Goal: Information Seeking & Learning: Learn about a topic

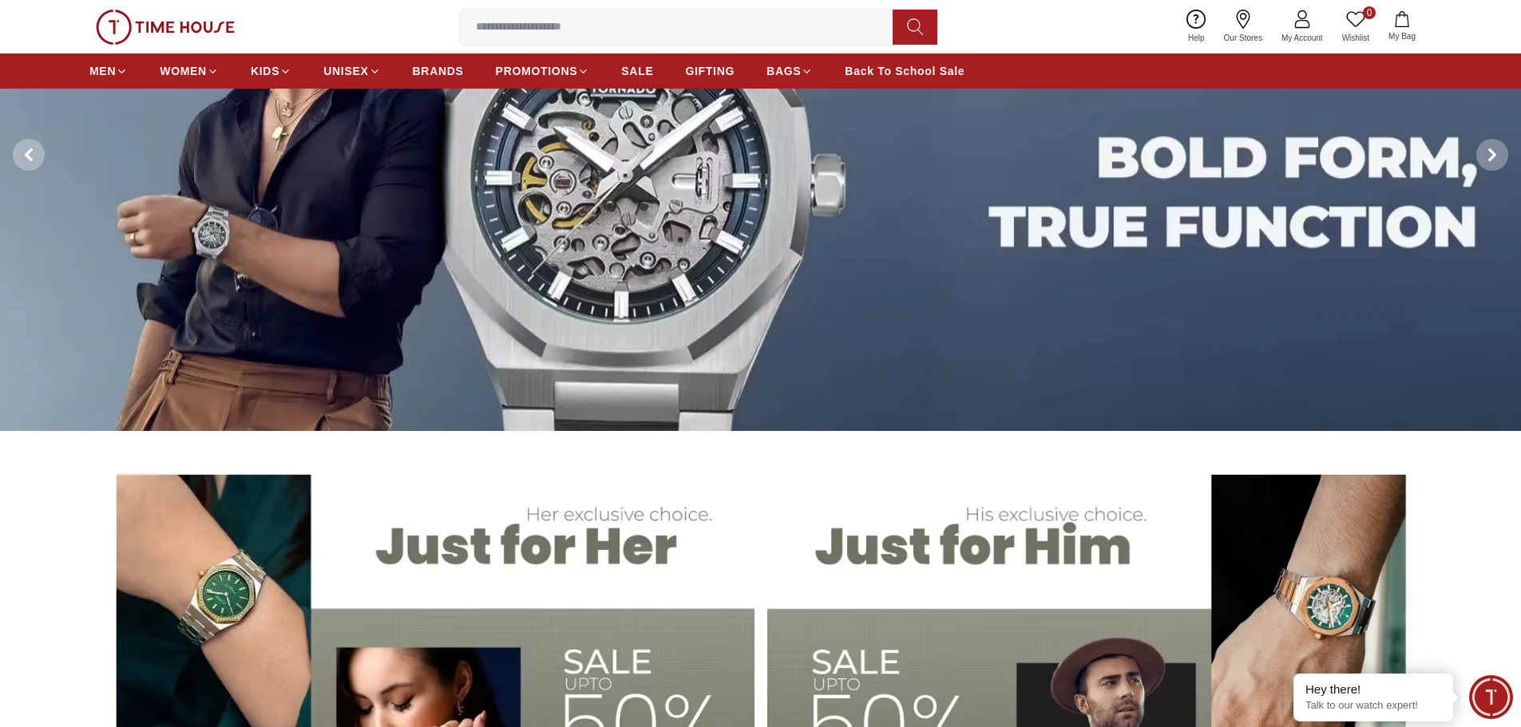
scroll to position [399, 0]
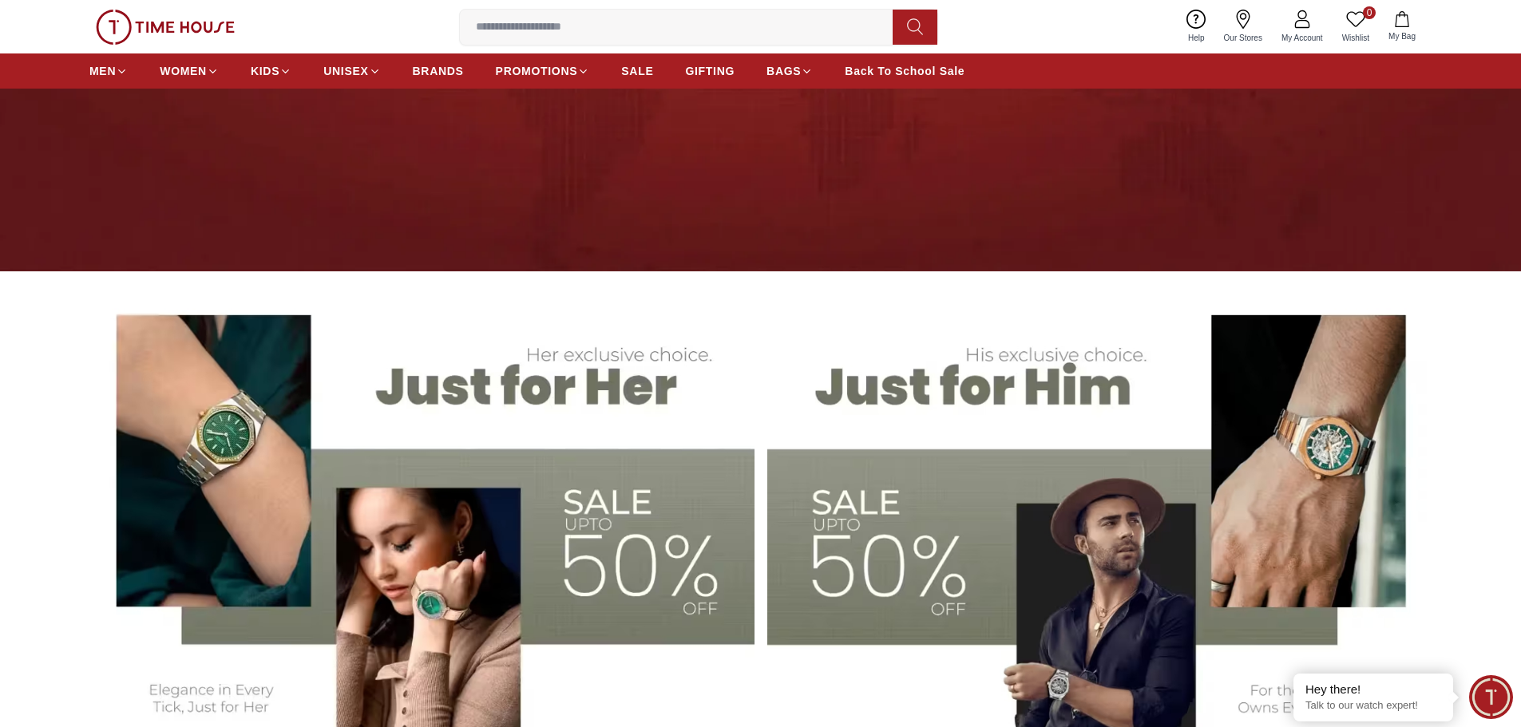
click at [970, 357] on img at bounding box center [1099, 518] width 665 height 462
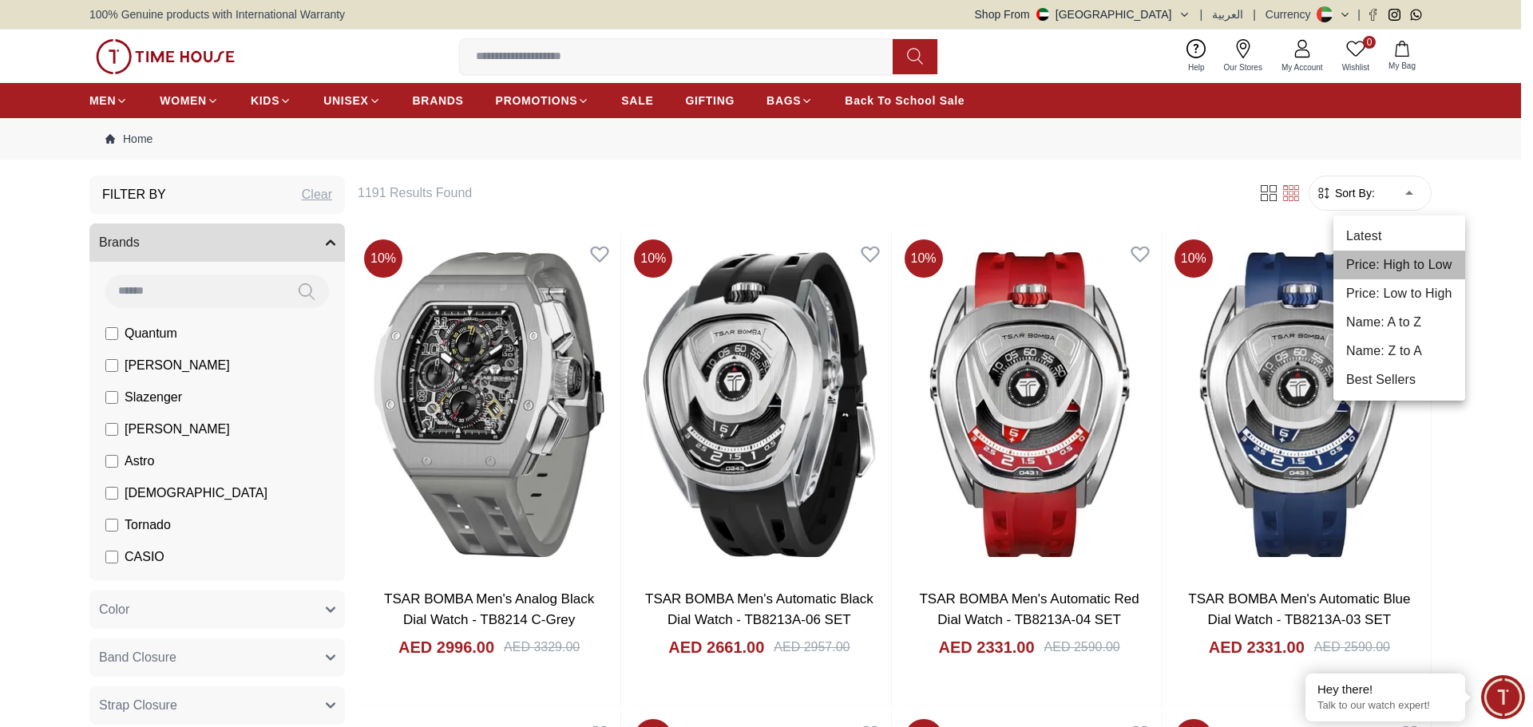
click at [1289, 261] on li "Price: High to Low" at bounding box center [1399, 265] width 132 height 29
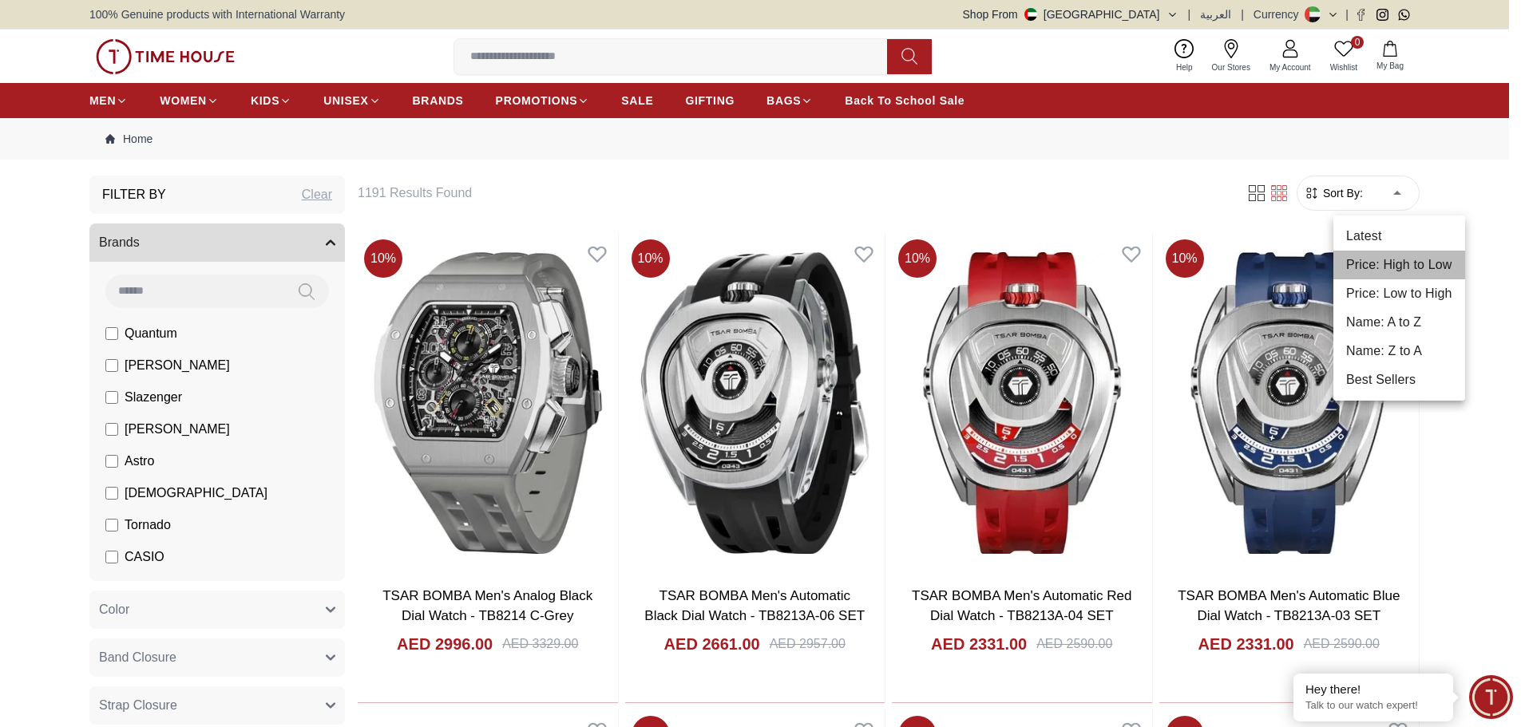
type input "*"
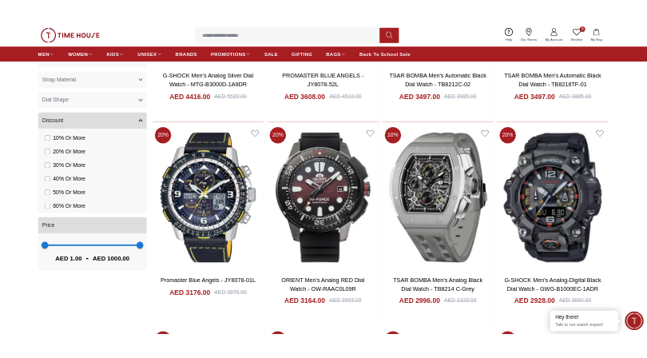
scroll to position [1277, 0]
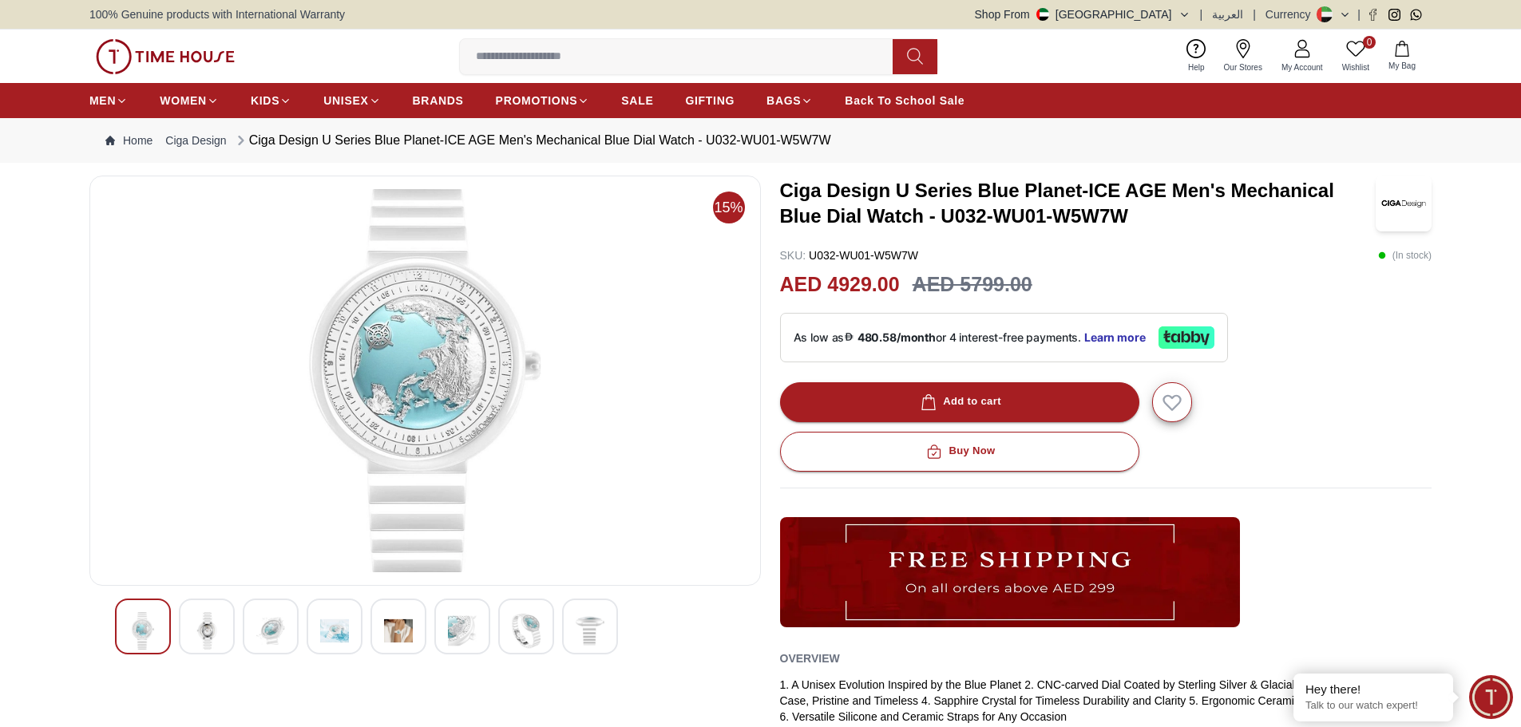
click at [220, 628] on img at bounding box center [206, 631] width 29 height 38
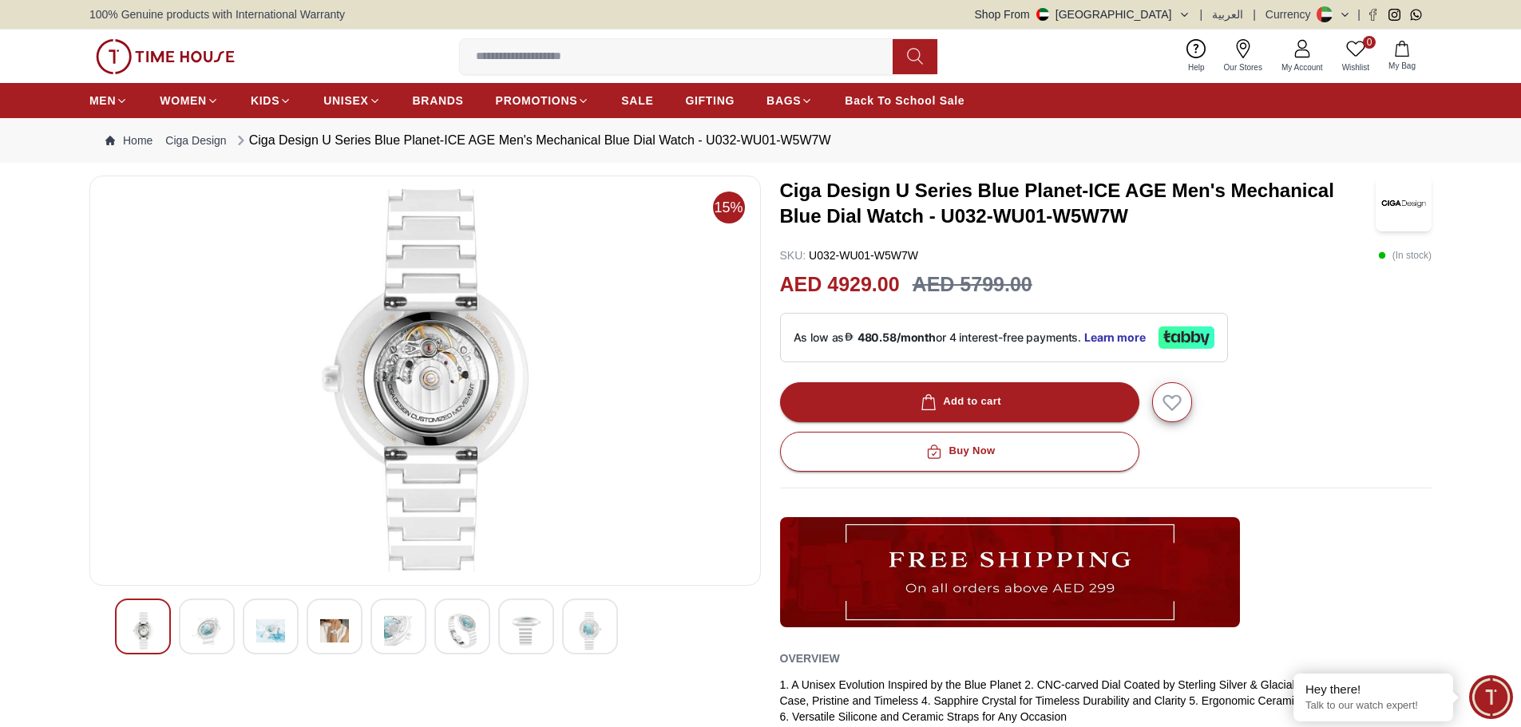
click at [276, 631] on img at bounding box center [270, 631] width 29 height 38
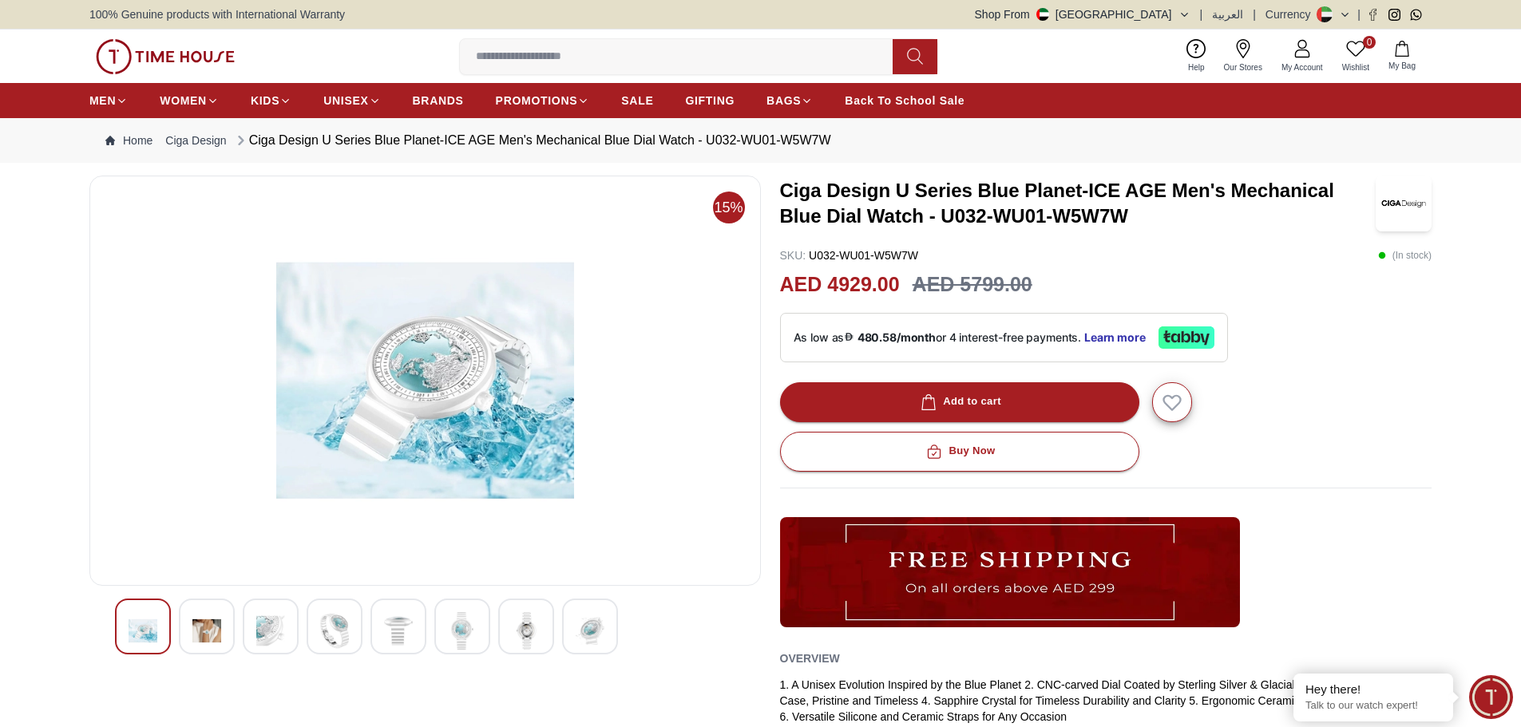
click at [339, 619] on img at bounding box center [334, 631] width 29 height 38
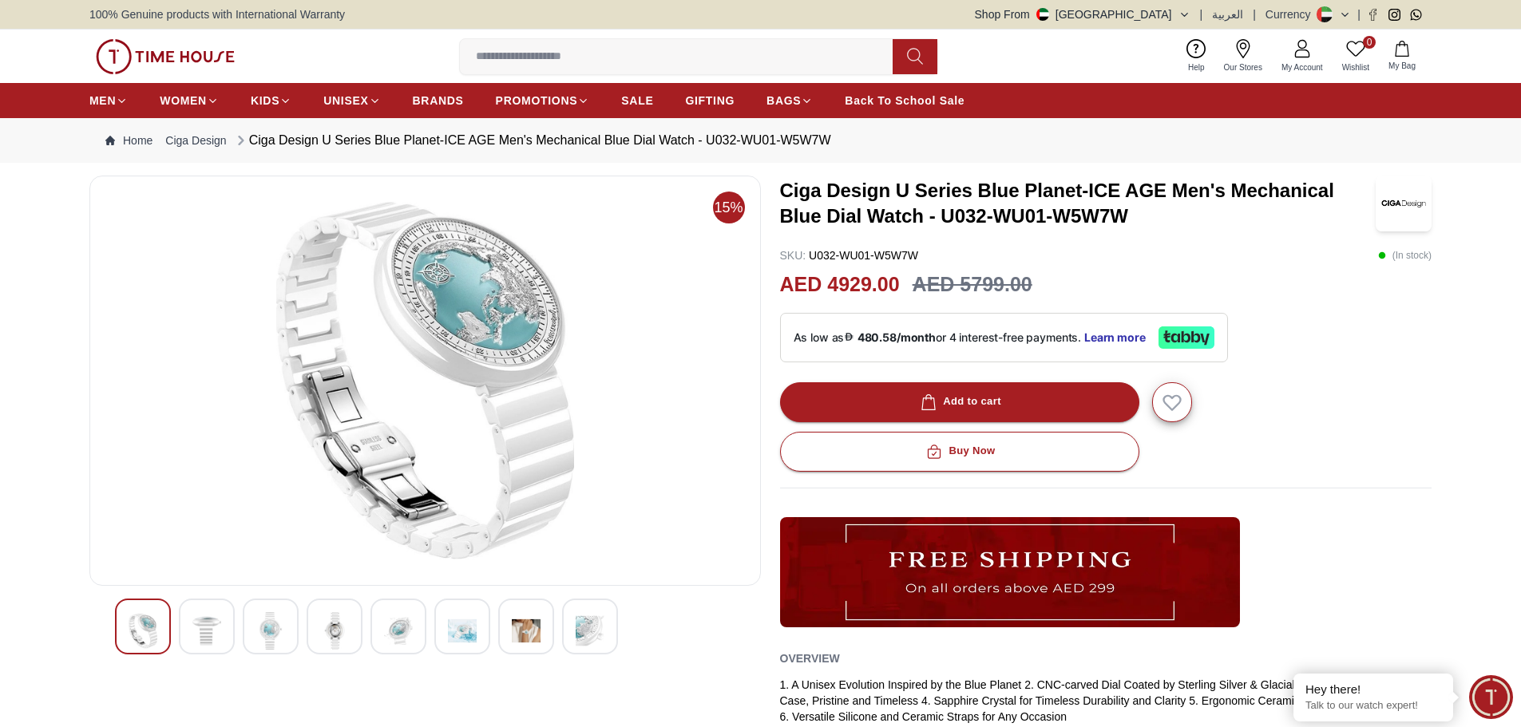
click at [533, 643] on img at bounding box center [526, 631] width 29 height 38
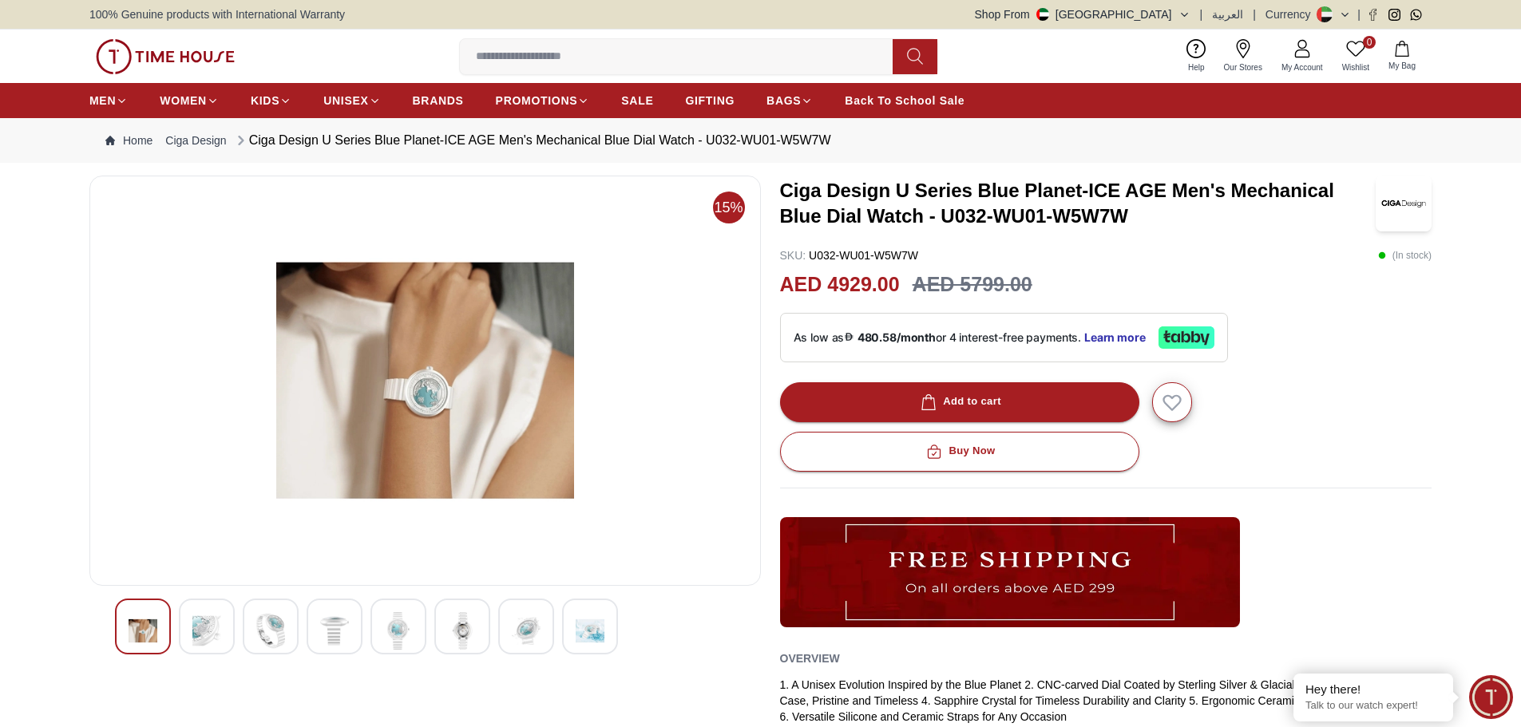
click at [596, 634] on img at bounding box center [590, 631] width 29 height 38
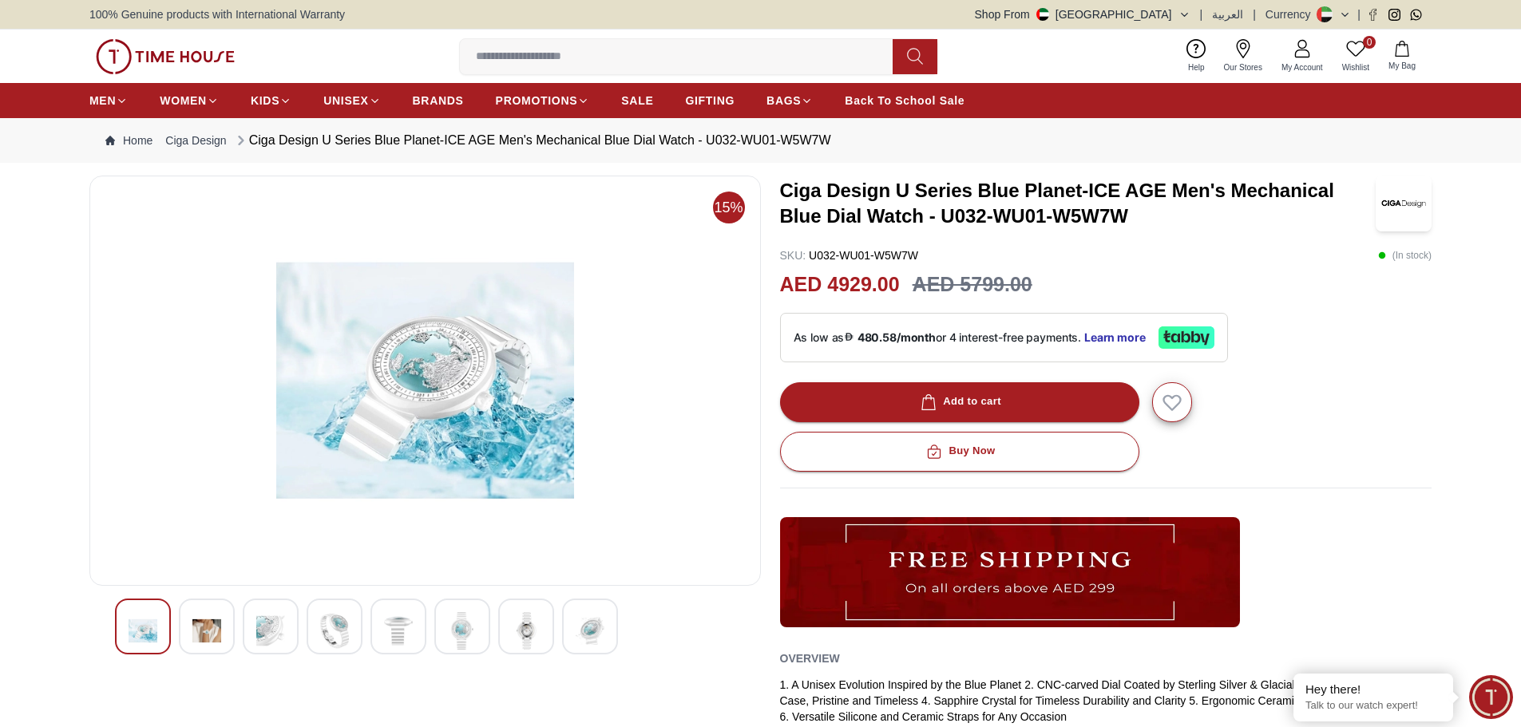
scroll to position [240, 0]
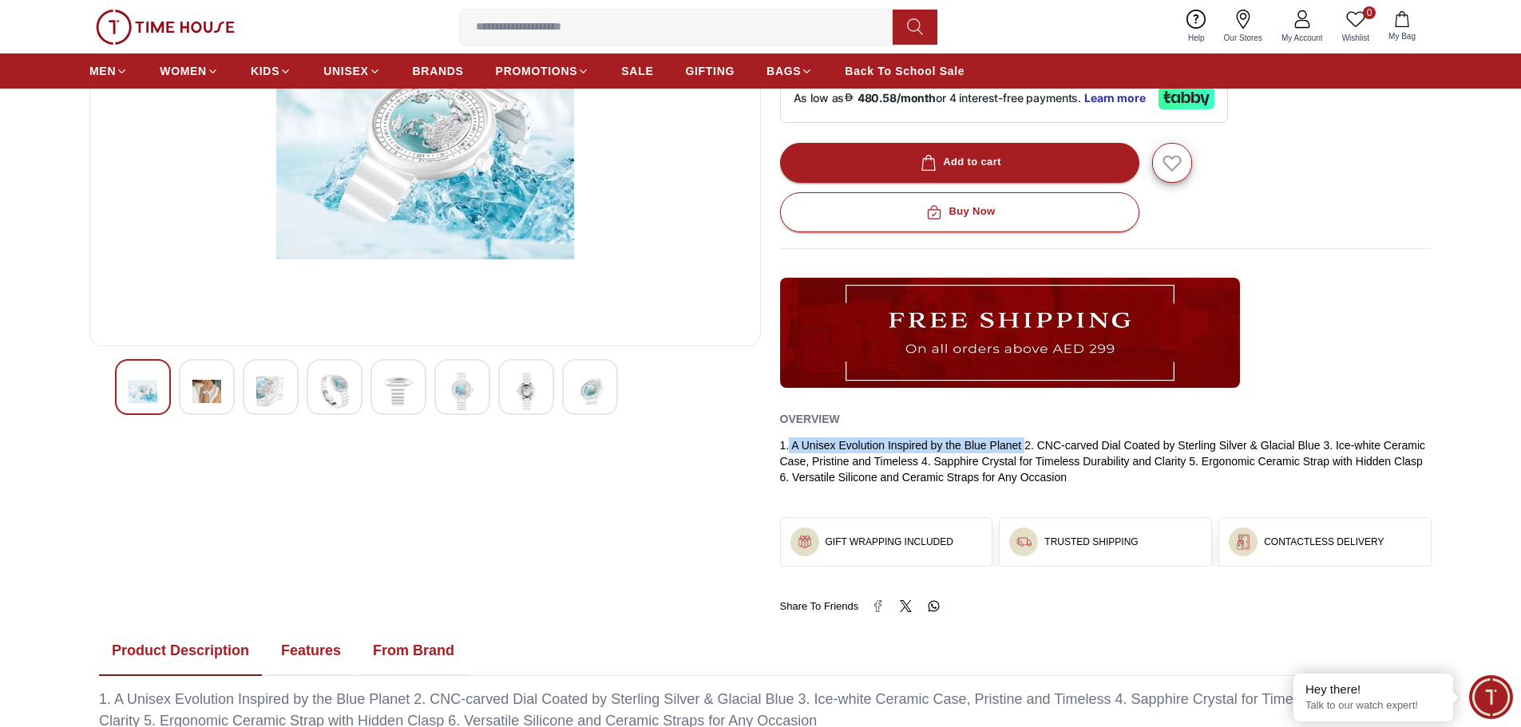
drag, startPoint x: 790, startPoint y: 445, endPoint x: 1027, endPoint y: 440, distance: 238.0
click at [1027, 440] on div "1. A Unisex Evolution Inspired by the Blue Planet 2. CNC-carved Dial Coated by …" at bounding box center [1106, 461] width 652 height 48
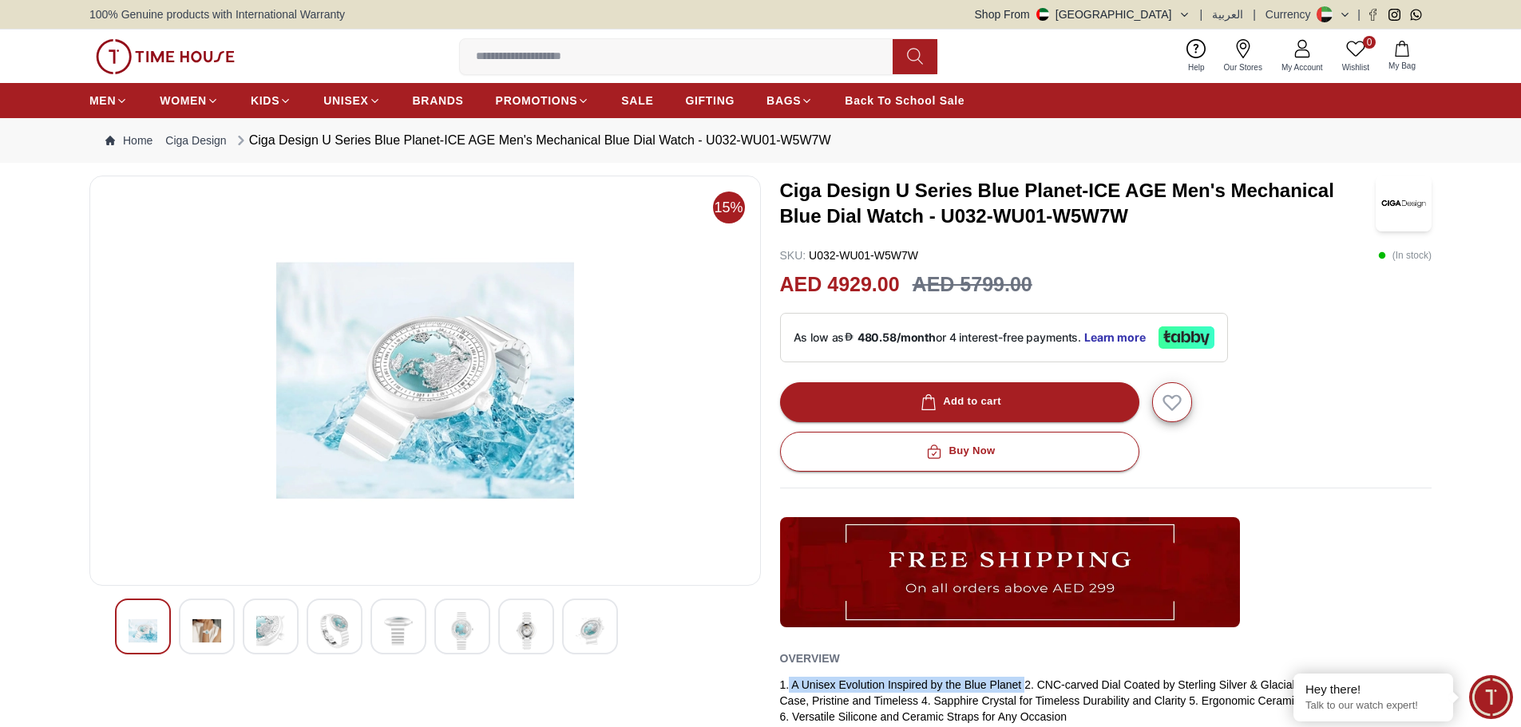
click at [218, 631] on img at bounding box center [206, 631] width 29 height 38
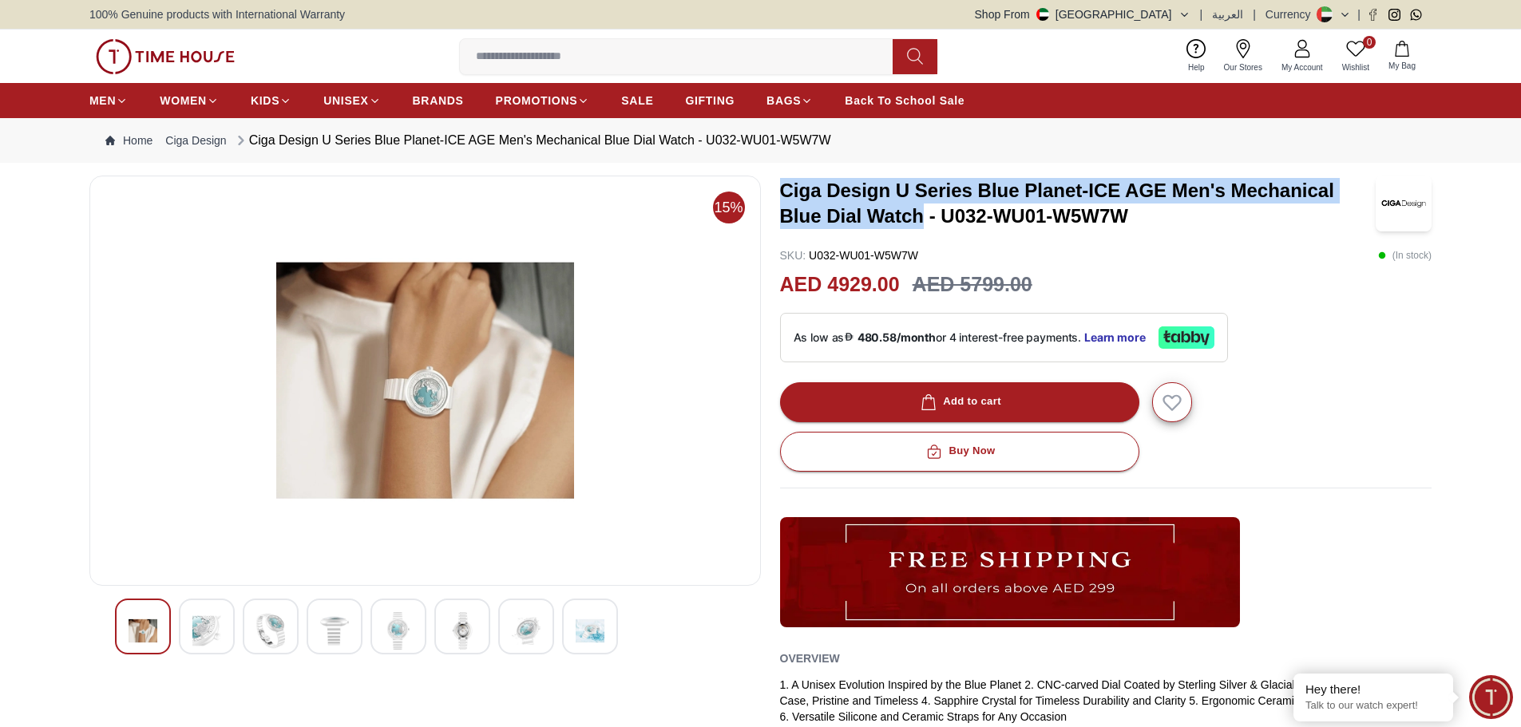
drag, startPoint x: 782, startPoint y: 185, endPoint x: 920, endPoint y: 224, distance: 143.3
click at [920, 224] on h3 "Ciga Design U Series Blue Planet-ICE AGE Men's Mechanical Blue Dial Watch - U03…" at bounding box center [1078, 203] width 596 height 51
copy h3 "Ciga Design U Series Blue Planet-ICE AGE Men's Mechanical Blue Dial Watch"
click at [212, 640] on img at bounding box center [206, 631] width 29 height 38
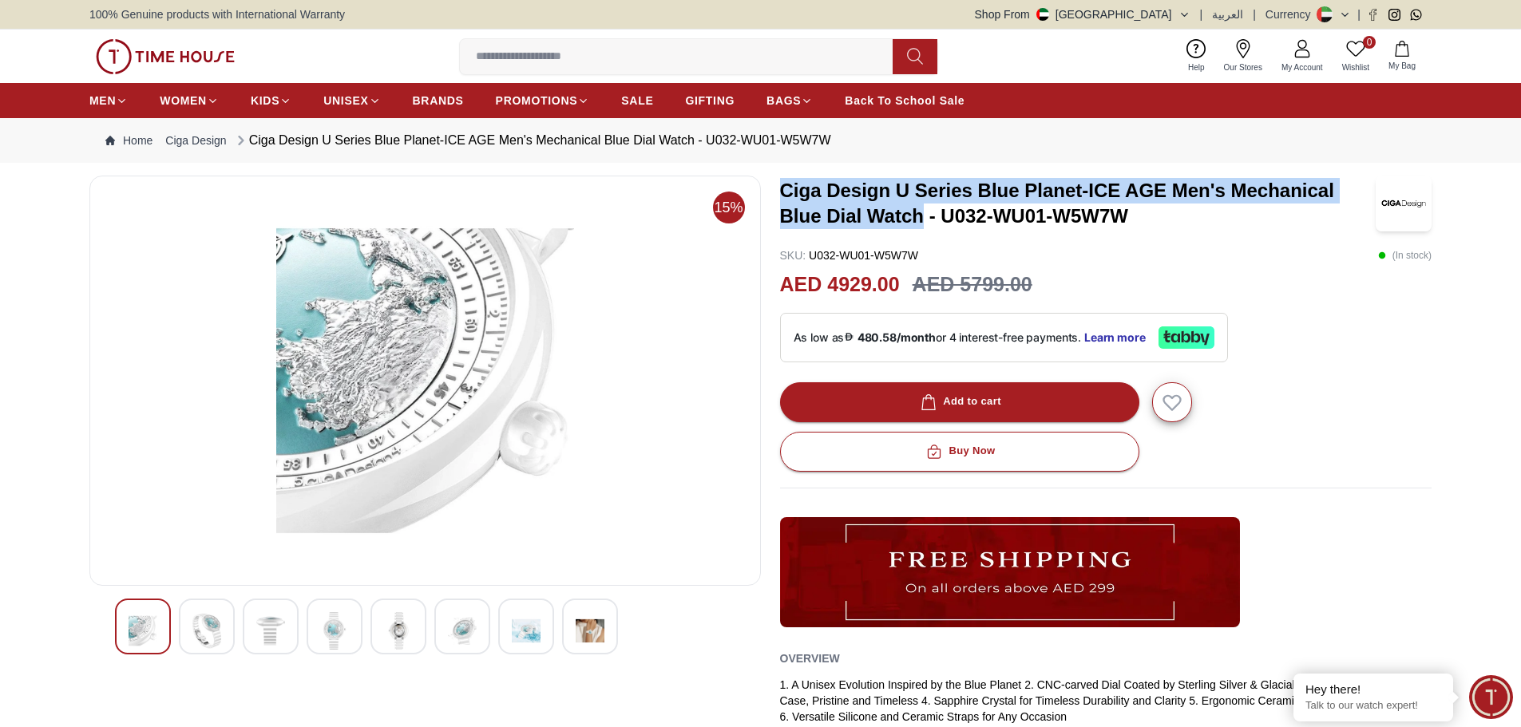
click at [271, 639] on img at bounding box center [270, 631] width 29 height 38
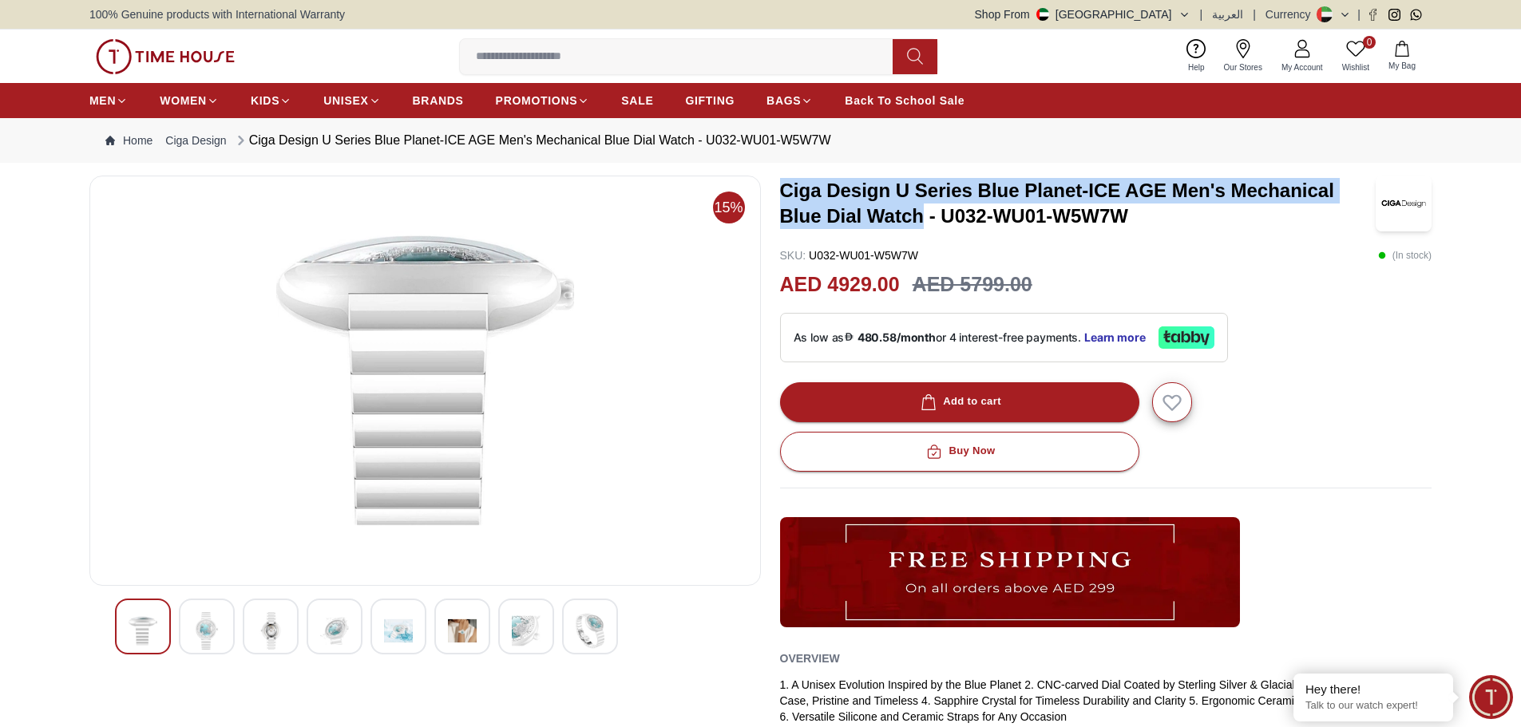
click at [325, 626] on img at bounding box center [334, 631] width 29 height 38
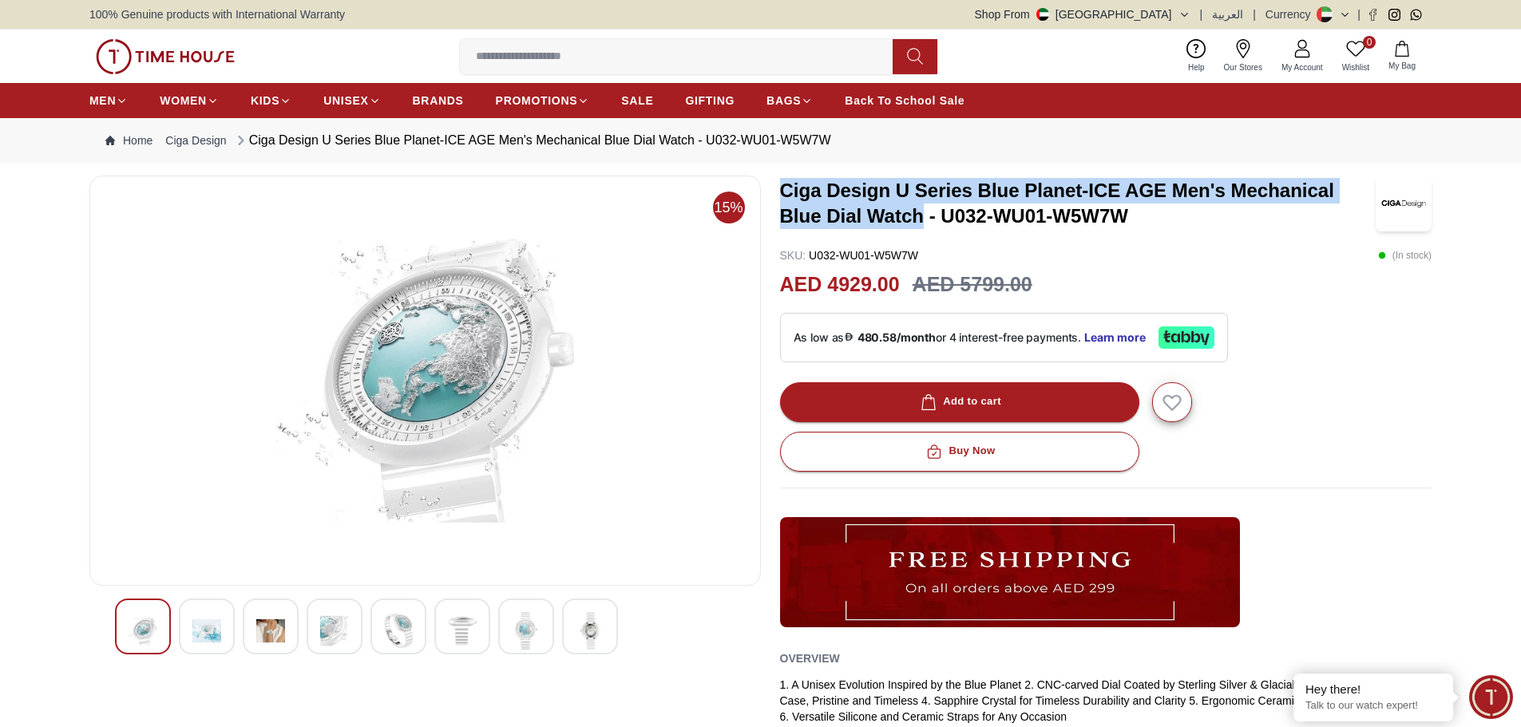
click at [396, 628] on img at bounding box center [398, 631] width 29 height 38
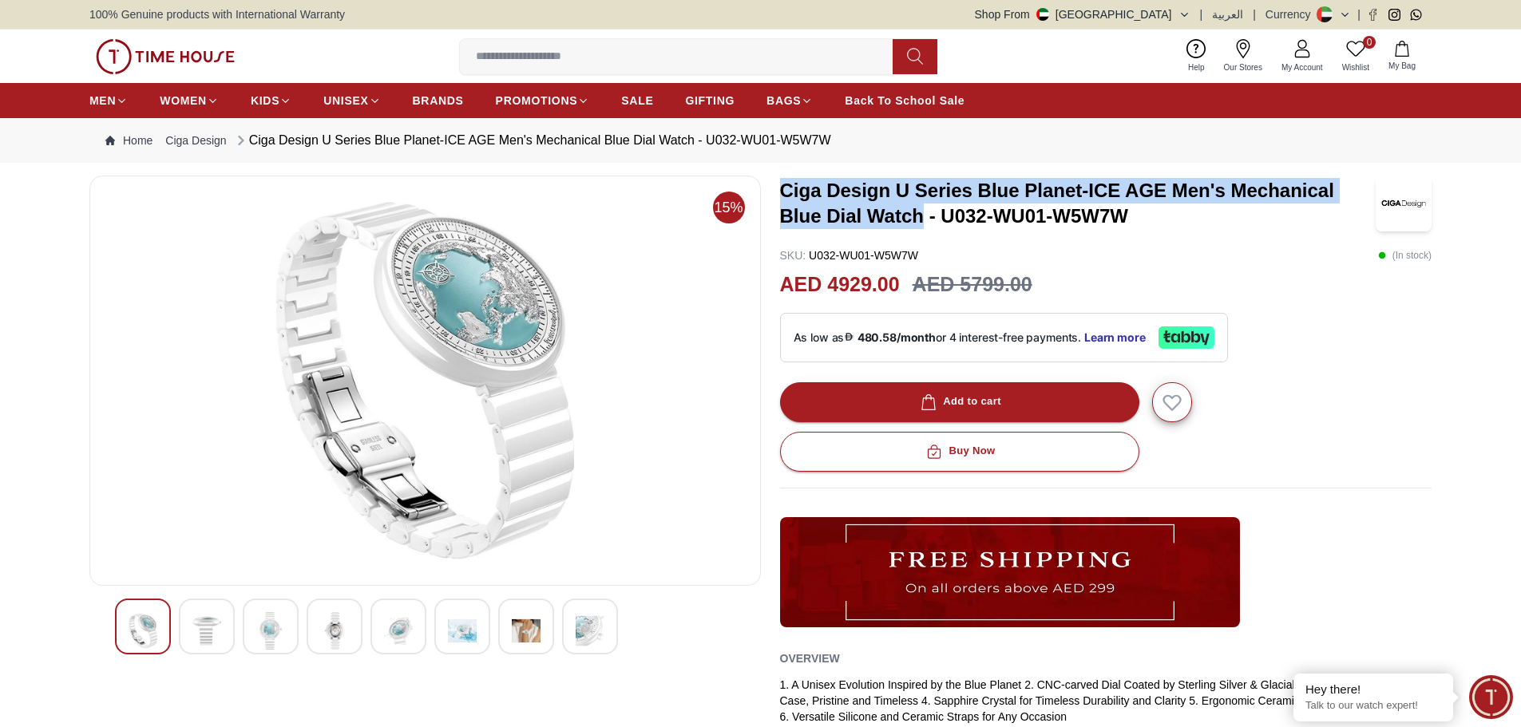
click at [224, 636] on div at bounding box center [207, 627] width 56 height 56
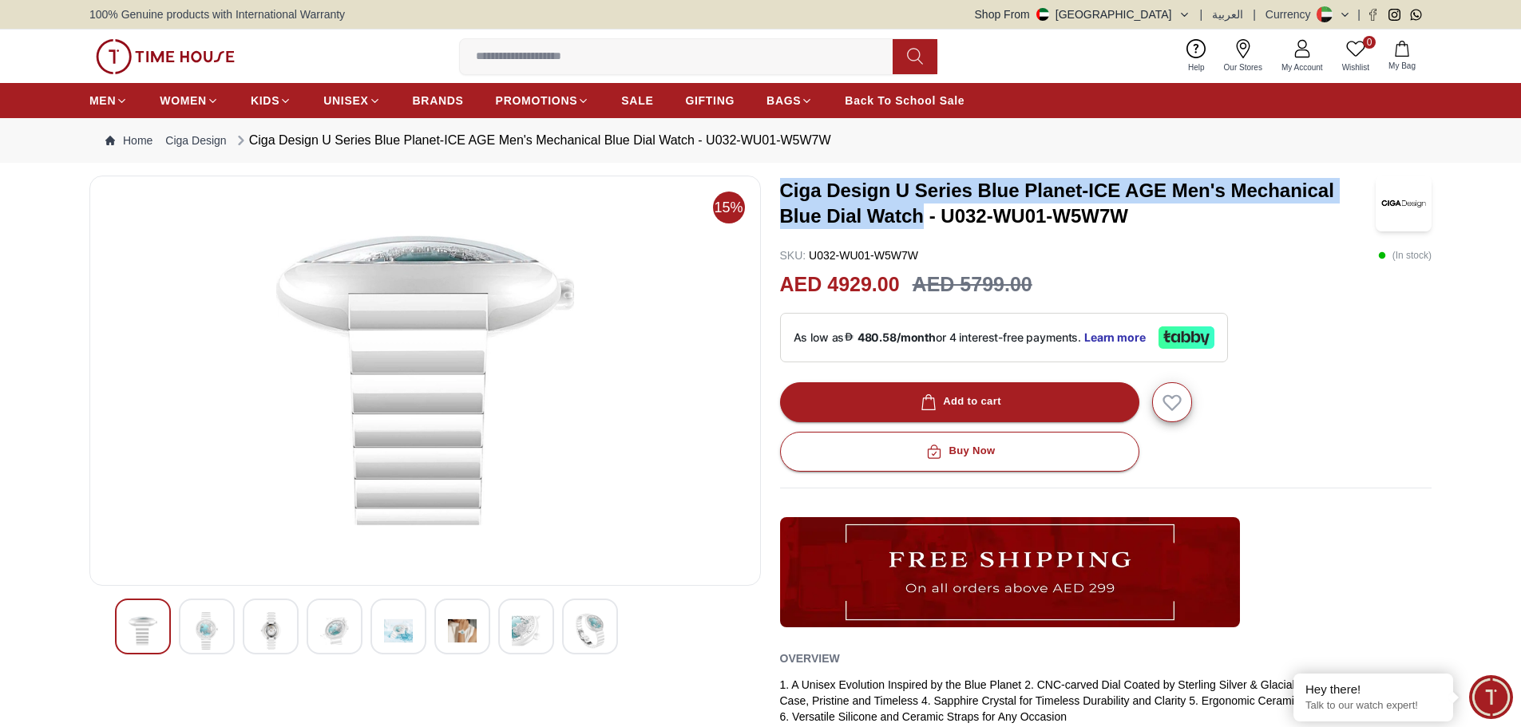
click at [260, 635] on img at bounding box center [270, 631] width 29 height 38
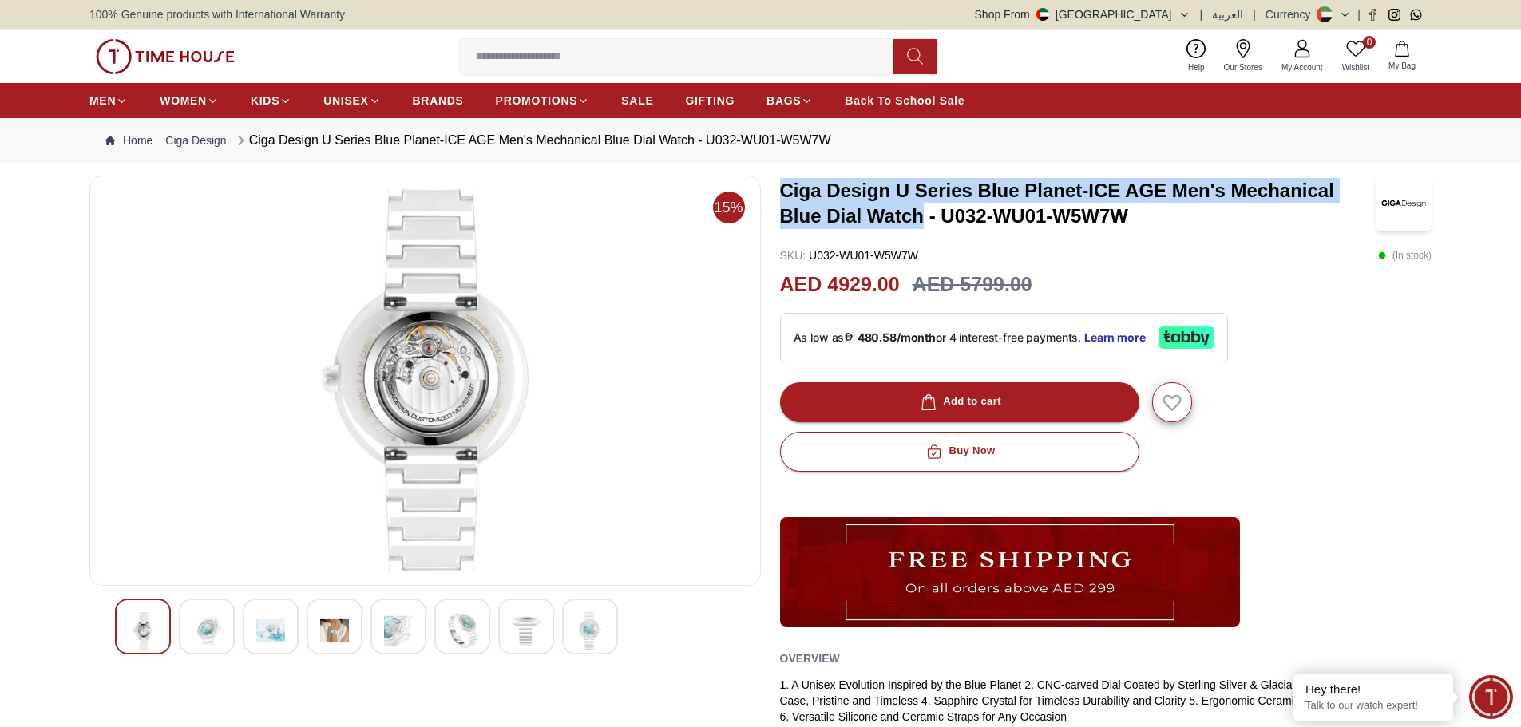
click at [213, 632] on img at bounding box center [206, 631] width 29 height 38
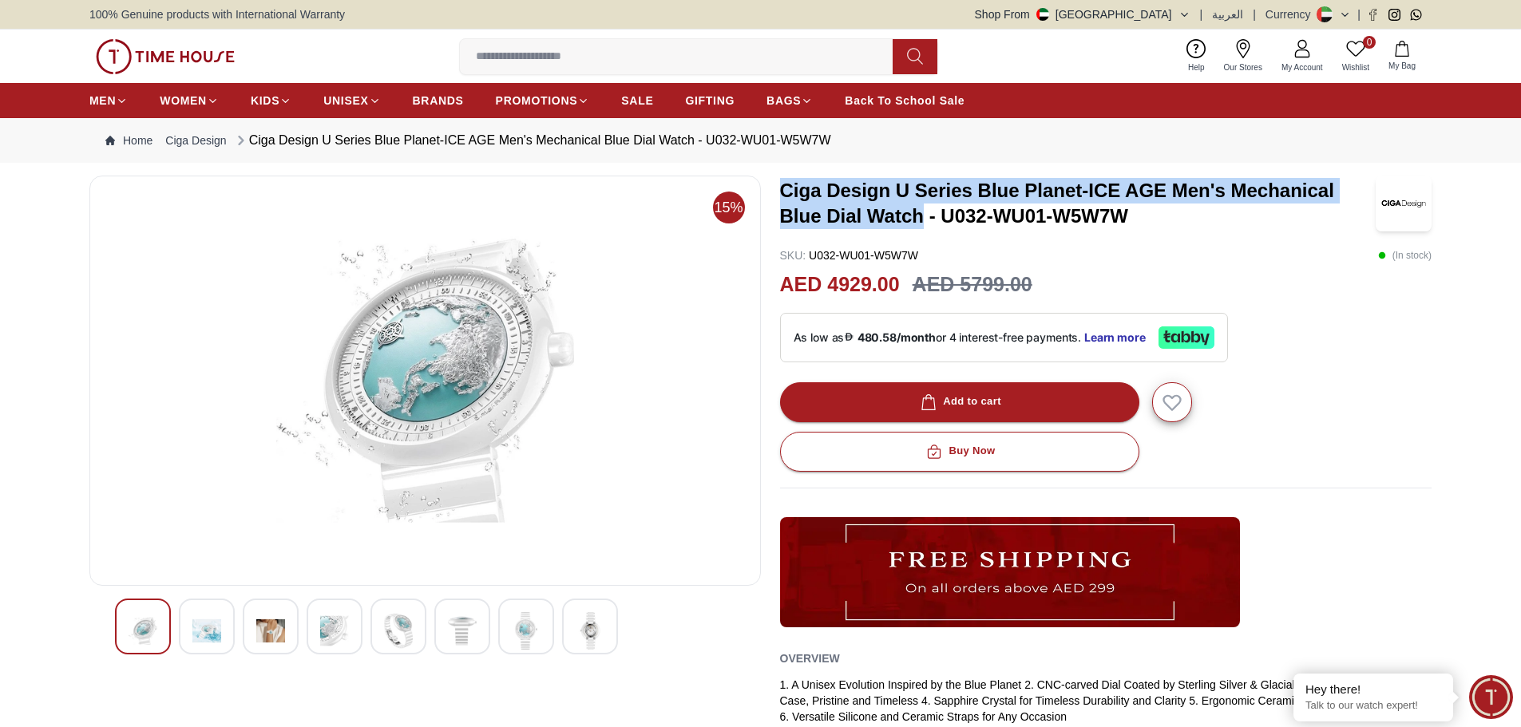
click at [798, 212] on h3 "Ciga Design U Series Blue Planet-ICE AGE Men's Mechanical Blue Dial Watch - U03…" at bounding box center [1078, 203] width 596 height 51
drag, startPoint x: 779, startPoint y: 186, endPoint x: 927, endPoint y: 216, distance: 150.8
click at [927, 216] on h3 "Ciga Design U Series Blue Planet-ICE AGE Men's Mechanical Blue Dial Watch - U03…" at bounding box center [1078, 203] width 596 height 51
click at [845, 184] on h3 "Ciga Design U Series Blue Planet-ICE AGE Men's Mechanical Blue Dial Watch - U03…" at bounding box center [1078, 203] width 596 height 51
click at [809, 187] on h3 "Ciga Design U Series Blue Planet-ICE AGE Men's Mechanical Blue Dial Watch - U03…" at bounding box center [1078, 203] width 596 height 51
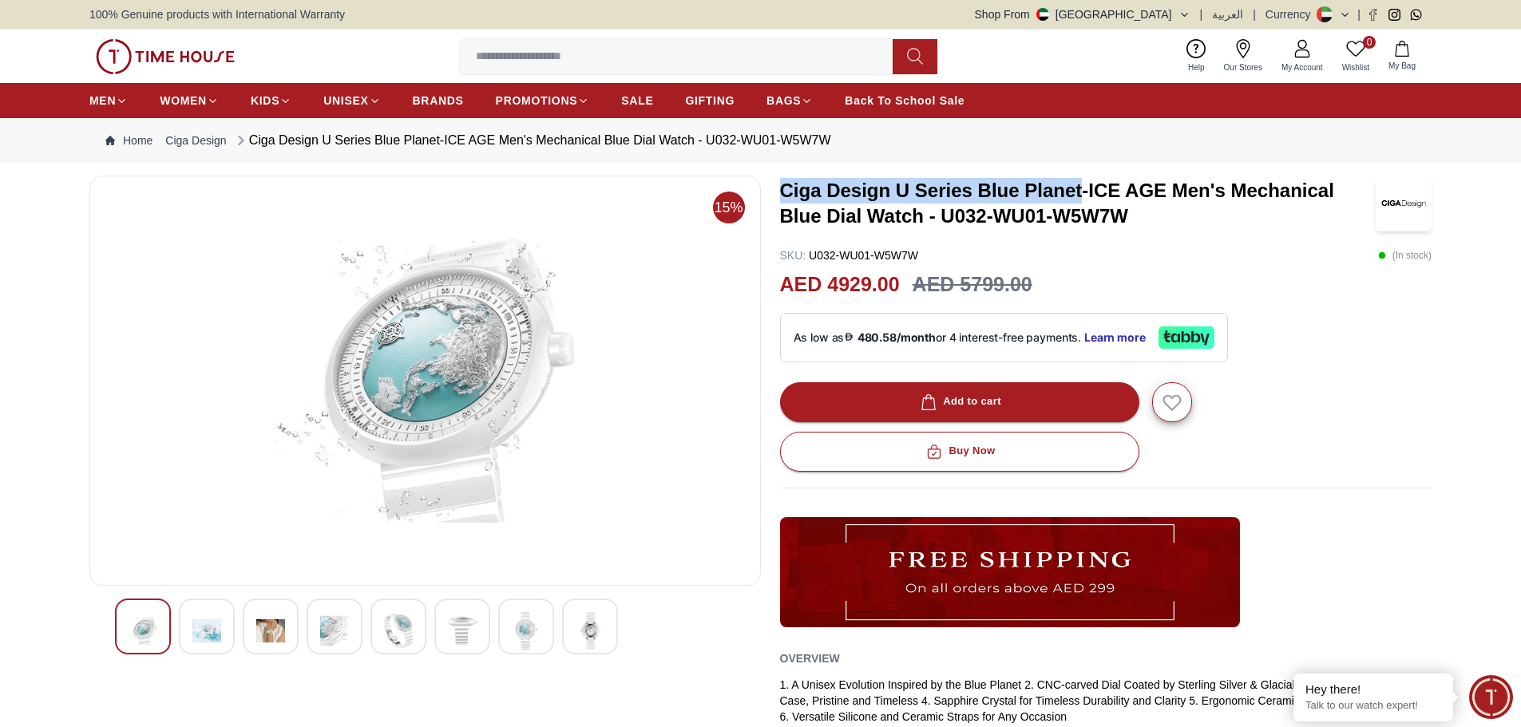
drag, startPoint x: 786, startPoint y: 188, endPoint x: 1079, endPoint y: 192, distance: 293.8
click at [1079, 192] on h3 "Ciga Design U Series Blue Planet-ICE AGE Men's Mechanical Blue Dial Watch - U03…" at bounding box center [1078, 203] width 596 height 51
copy h3 "Ciga Design U Series Blue Planet"
